Goal: Task Accomplishment & Management: Use online tool/utility

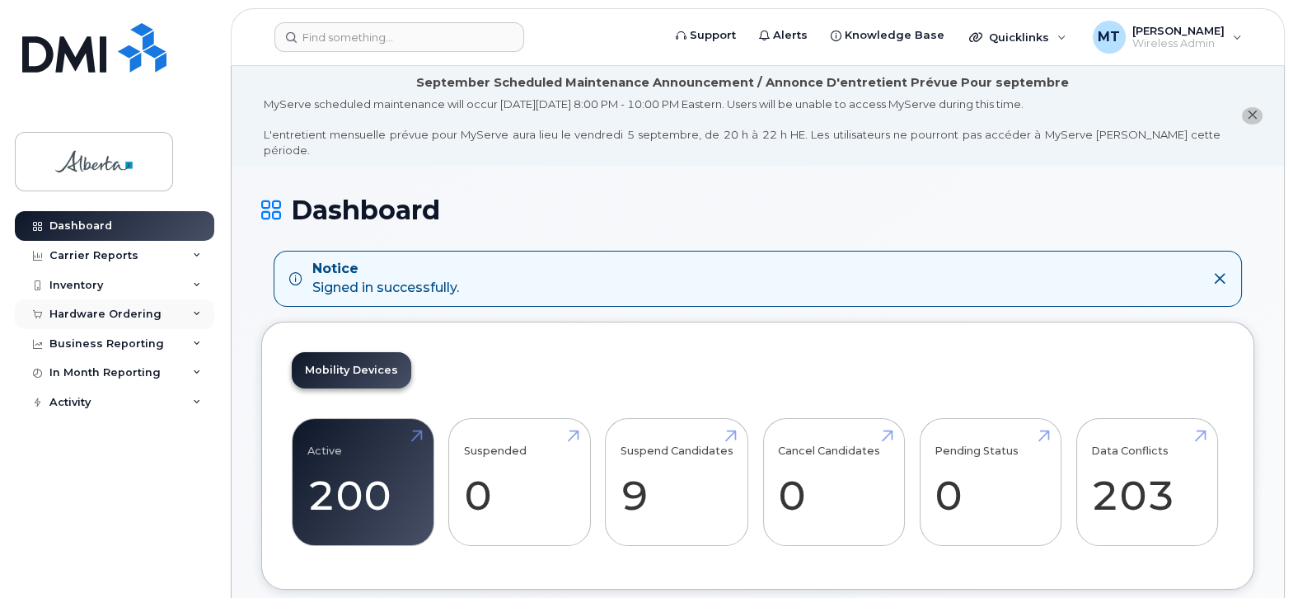
click at [113, 315] on div "Hardware Ordering" at bounding box center [105, 313] width 112 height 13
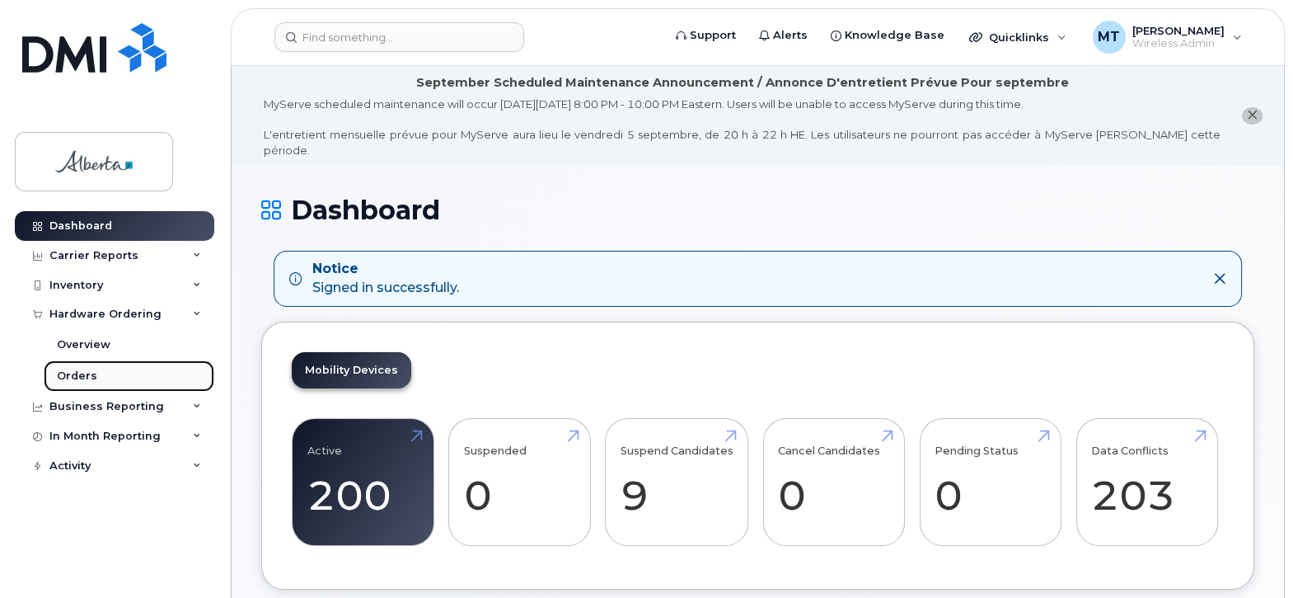
click at [76, 368] on div "Orders" at bounding box center [77, 375] width 40 height 15
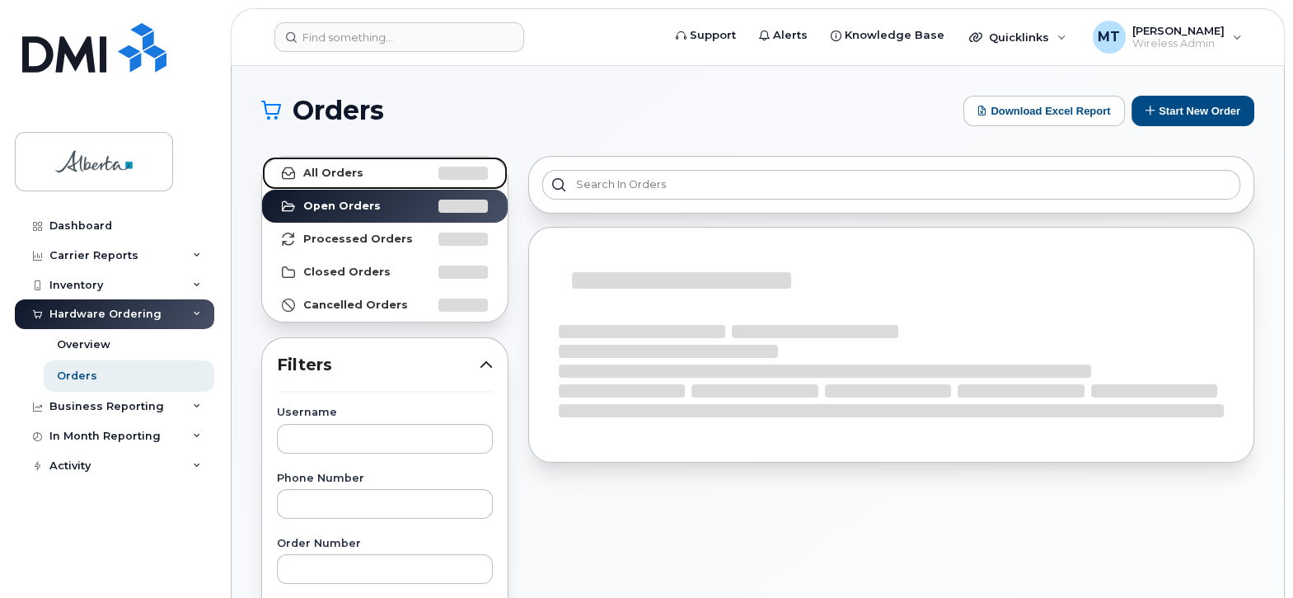
click at [359, 170] on link "All Orders" at bounding box center [385, 173] width 246 height 33
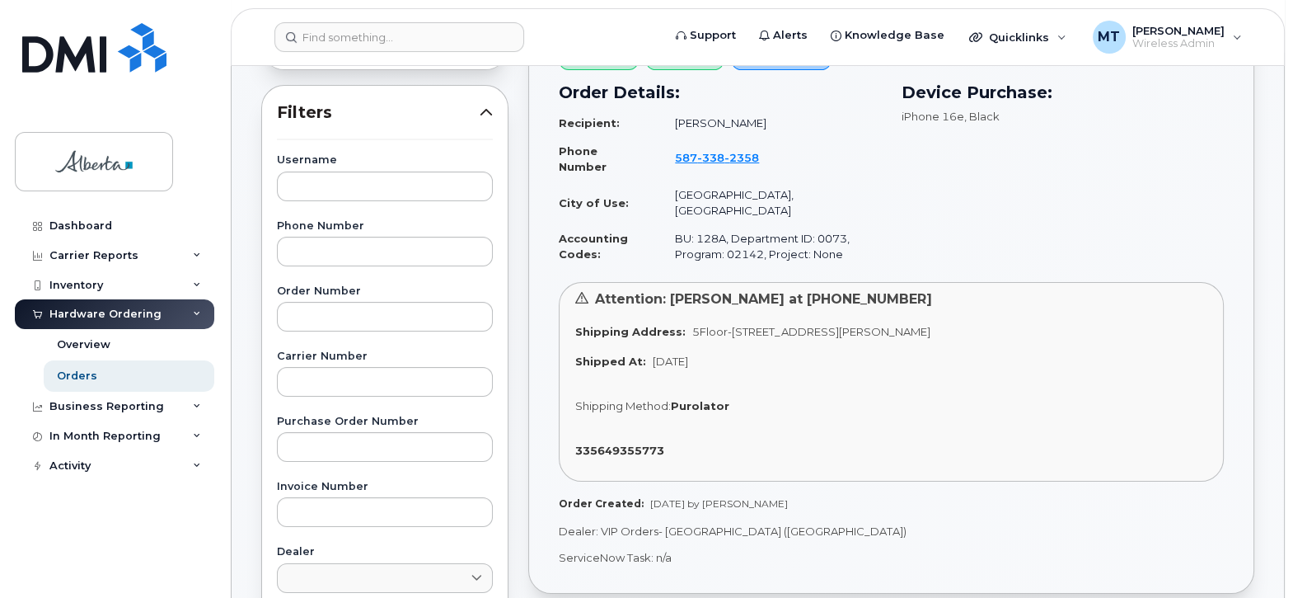
scroll to position [246, 0]
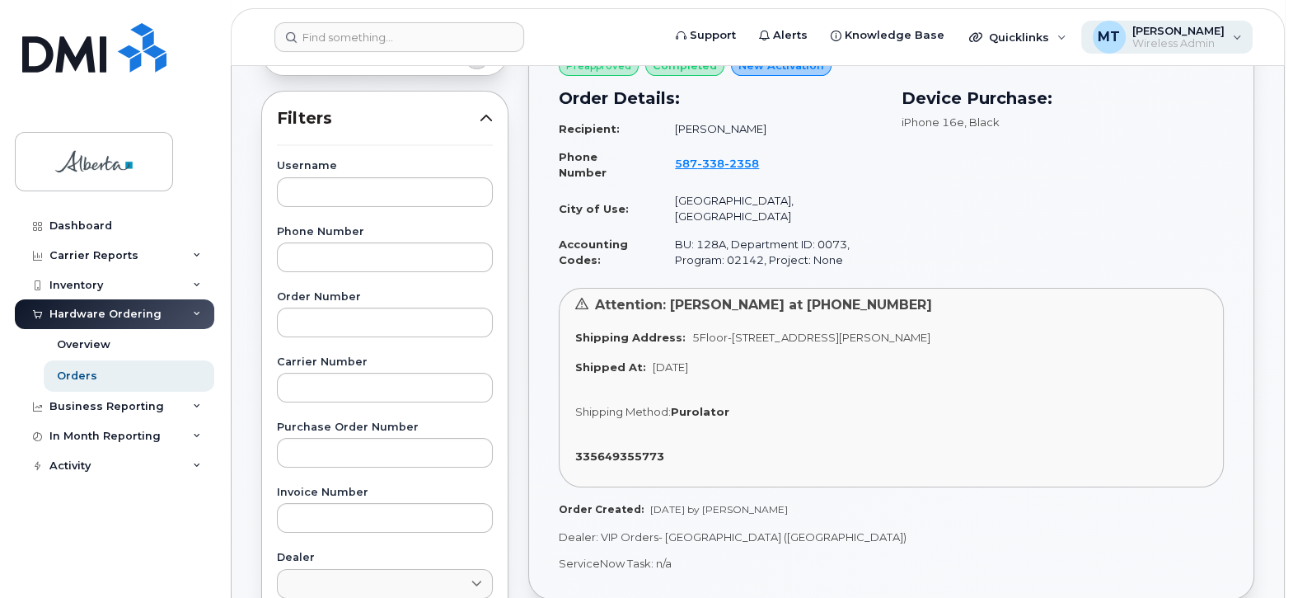
click at [1187, 42] on span "Wireless Admin" at bounding box center [1179, 43] width 92 height 13
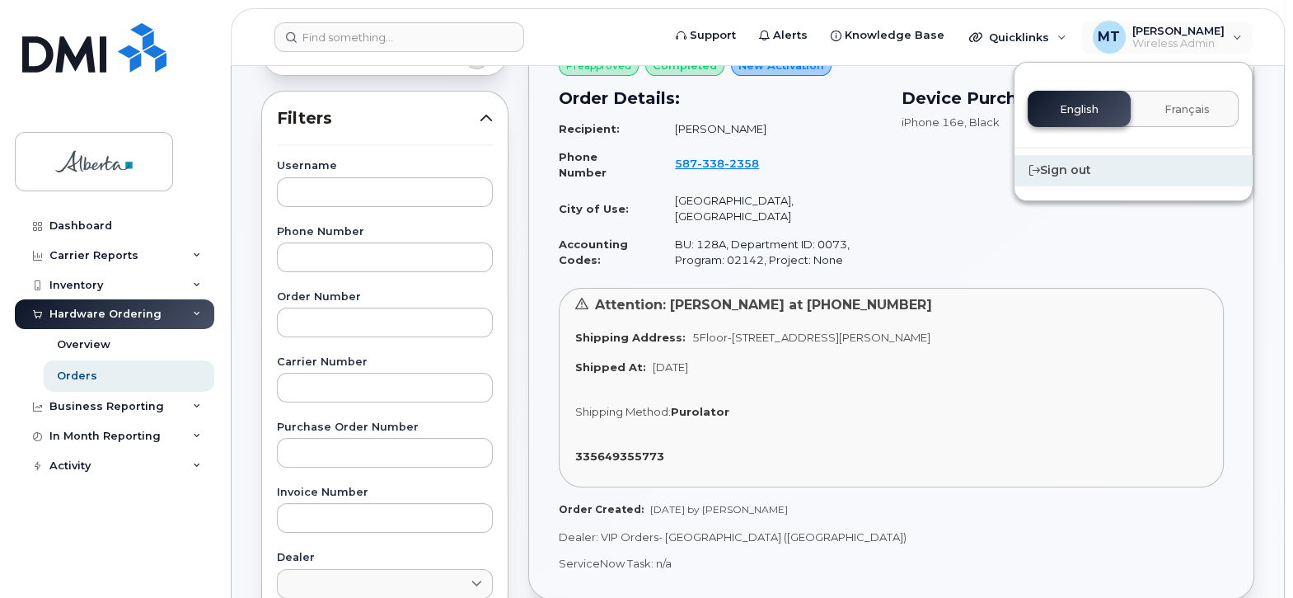
click at [1054, 167] on div "Sign out" at bounding box center [1133, 170] width 237 height 30
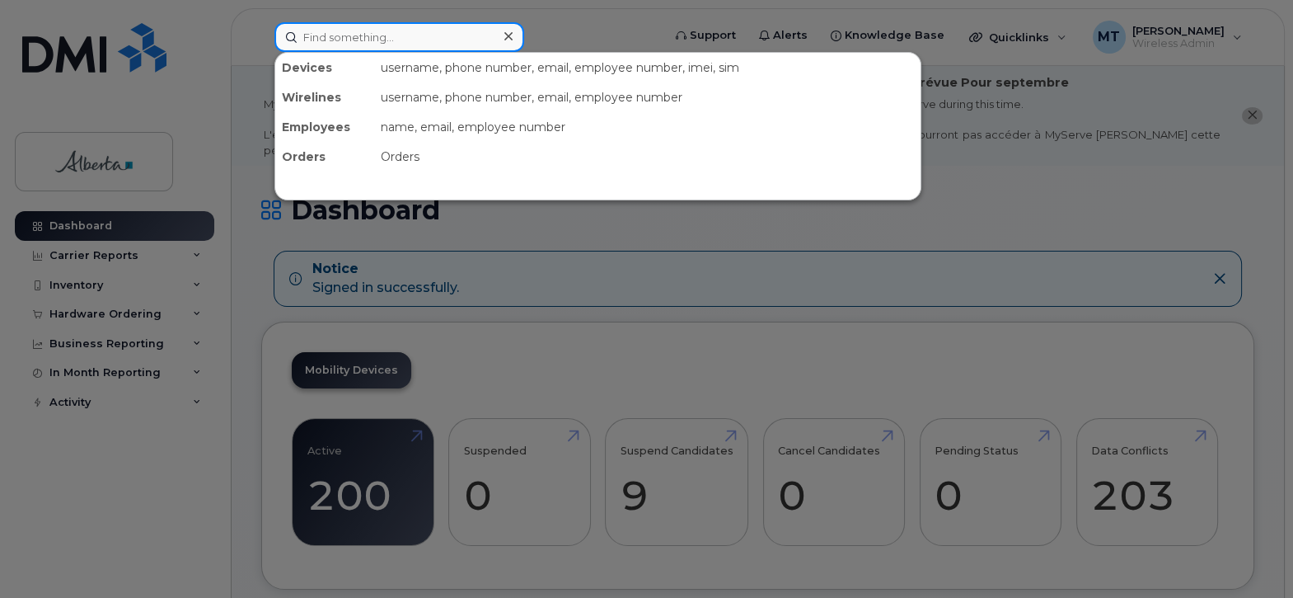
click at [317, 31] on input at bounding box center [399, 37] width 250 height 30
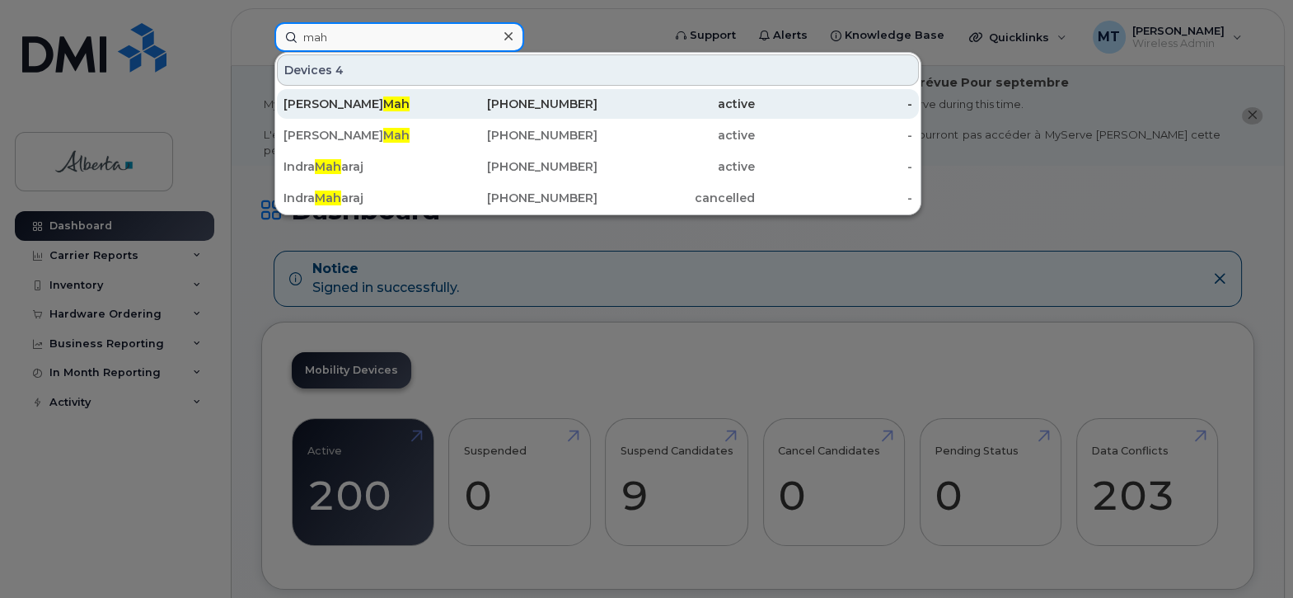
type input "mah"
click at [383, 98] on span "Mah" at bounding box center [396, 103] width 26 height 15
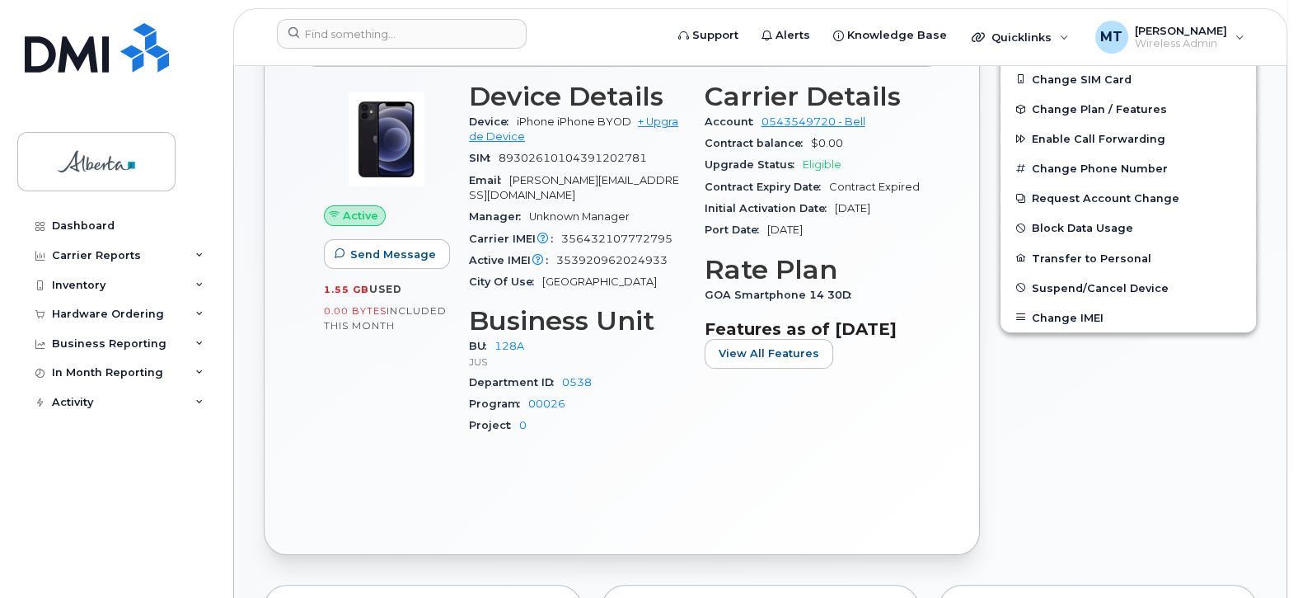
scroll to position [461, 0]
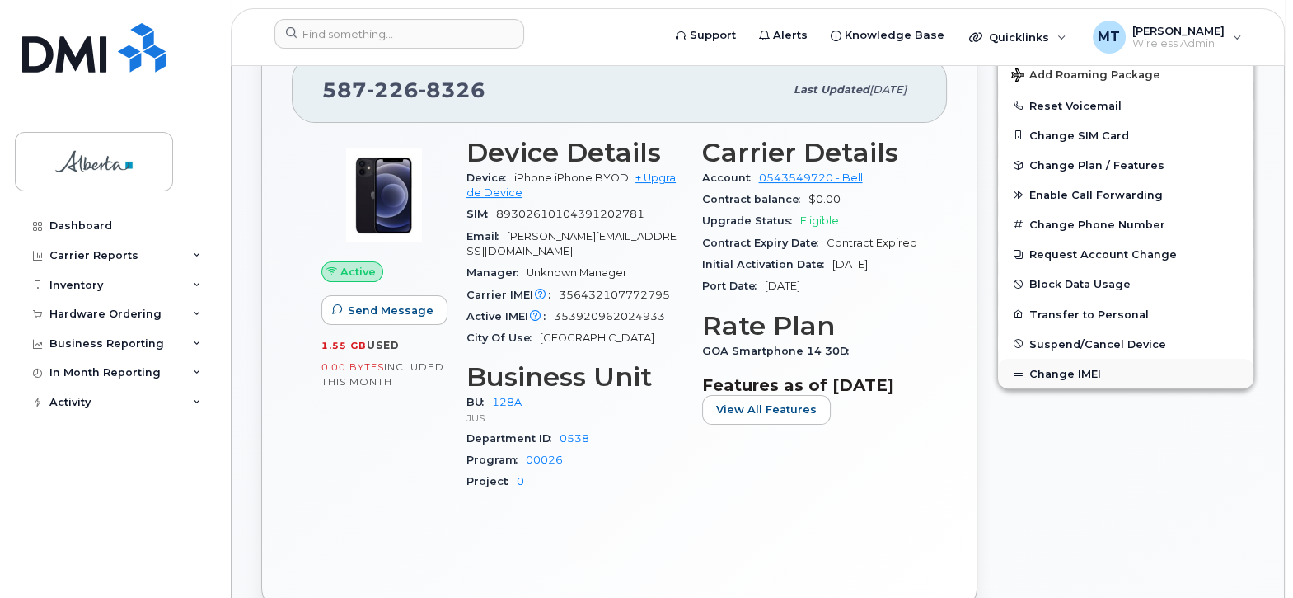
click at [1072, 359] on button "Change IMEI" at bounding box center [1126, 374] width 256 height 30
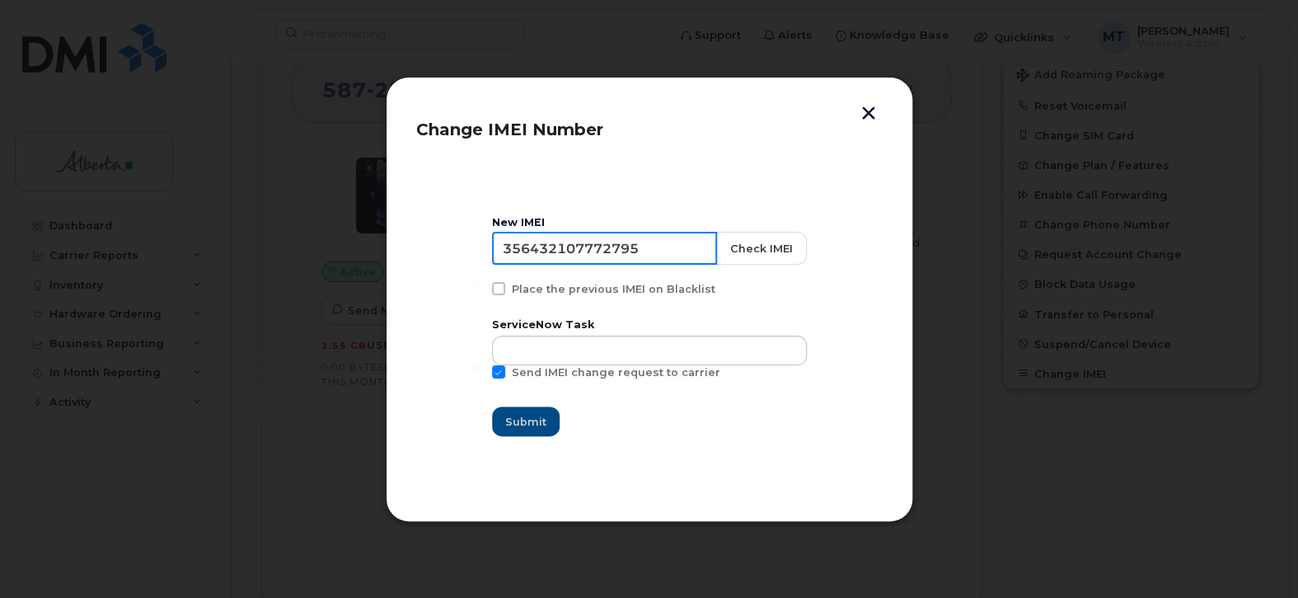
click at [603, 255] on input "356432107772795" at bounding box center [604, 248] width 225 height 33
drag, startPoint x: 666, startPoint y: 248, endPoint x: 415, endPoint y: 235, distance: 250.9
click at [416, 235] on section "New IMEI 356432107772795 Check IMEI Place the previous IMEI on Blacklist Servic…" at bounding box center [649, 327] width 467 height 330
paste input "3920962024933"
type input "353920962024933"
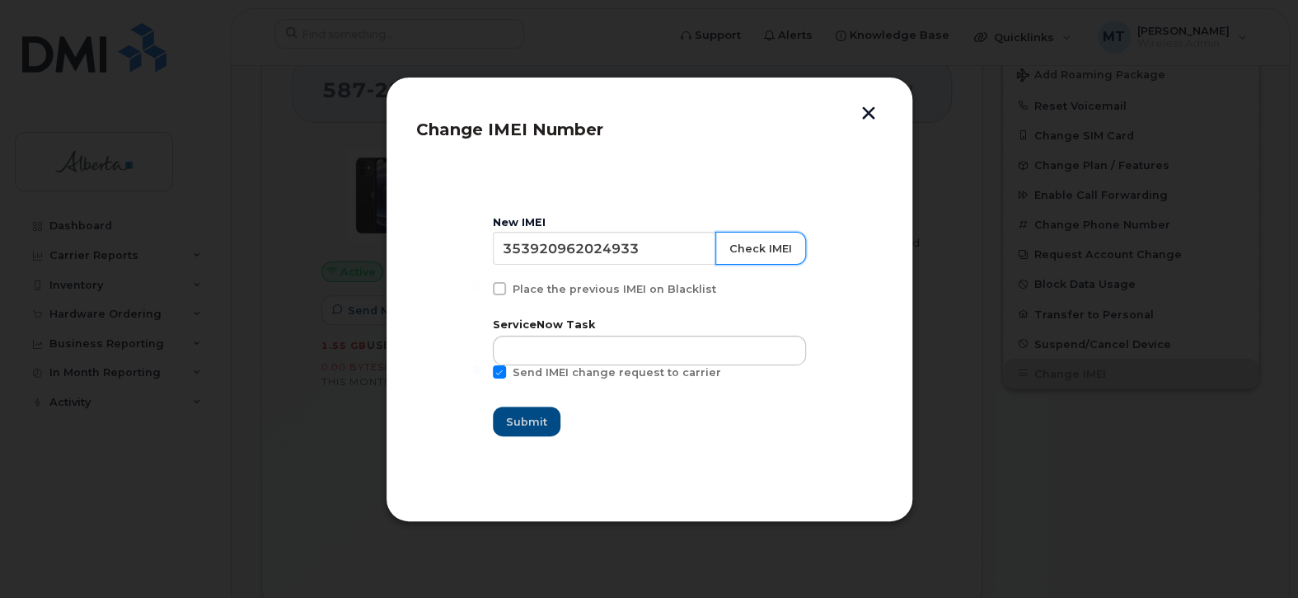
click at [760, 245] on button "Check IMEI" at bounding box center [760, 248] width 91 height 33
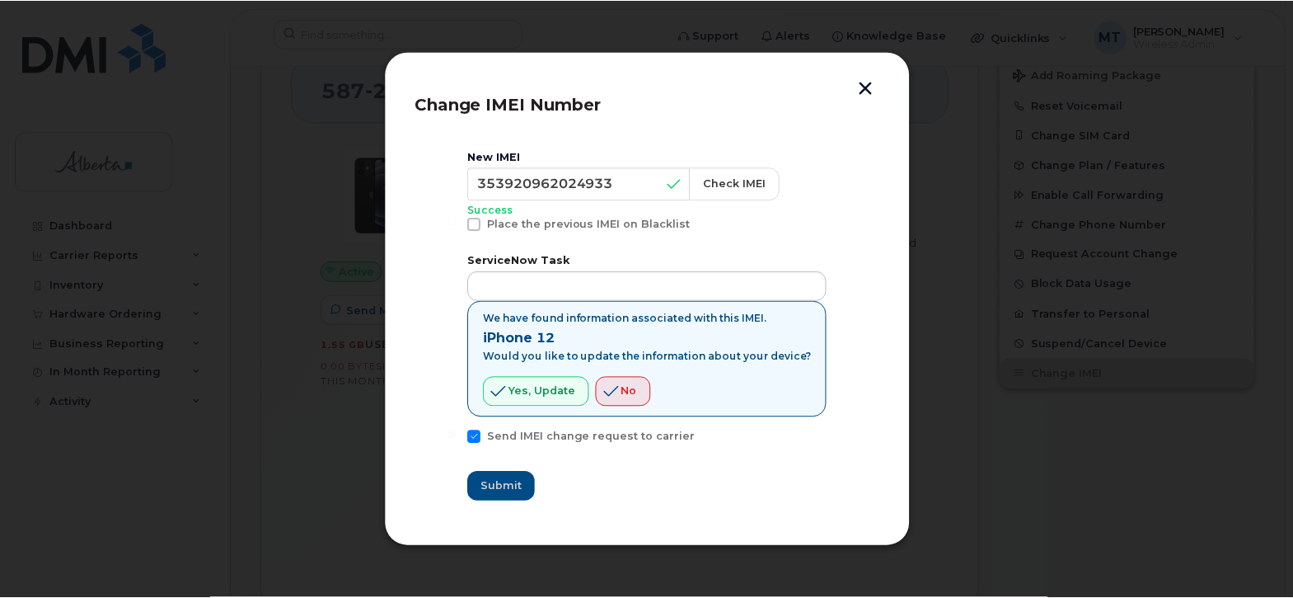
scroll to position [600, 0]
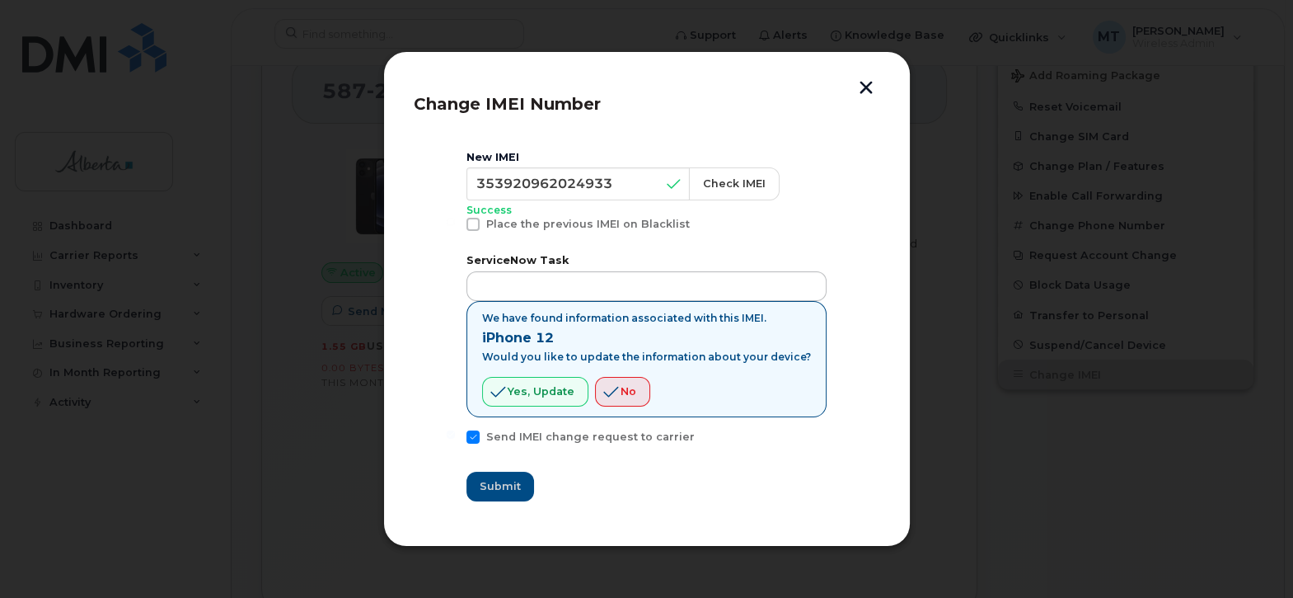
click at [865, 86] on button "button" at bounding box center [866, 89] width 25 height 17
